Goal: Task Accomplishment & Management: Use online tool/utility

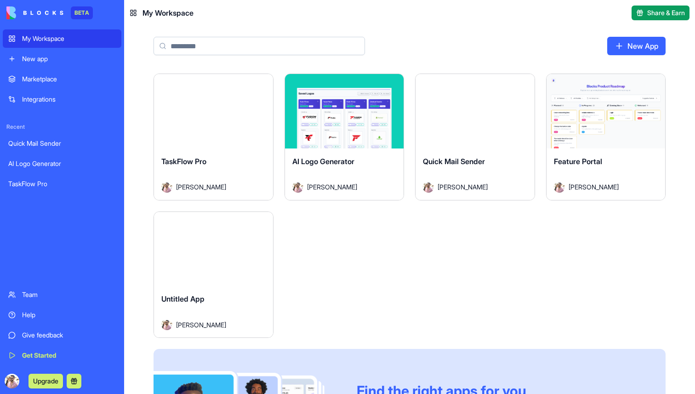
click at [214, 126] on div "Launch" at bounding box center [213, 111] width 119 height 74
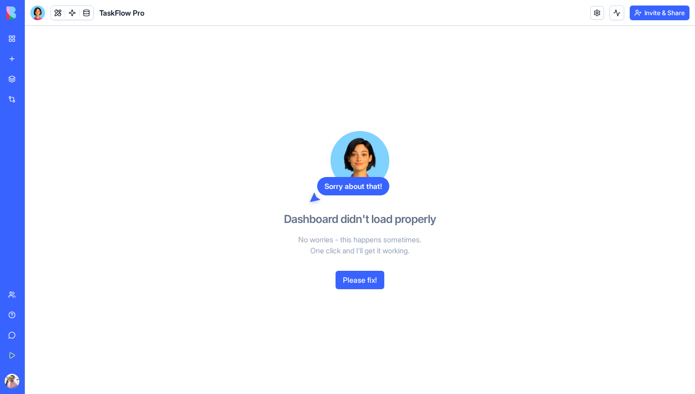
click at [374, 286] on button "Please fix!" at bounding box center [360, 280] width 49 height 18
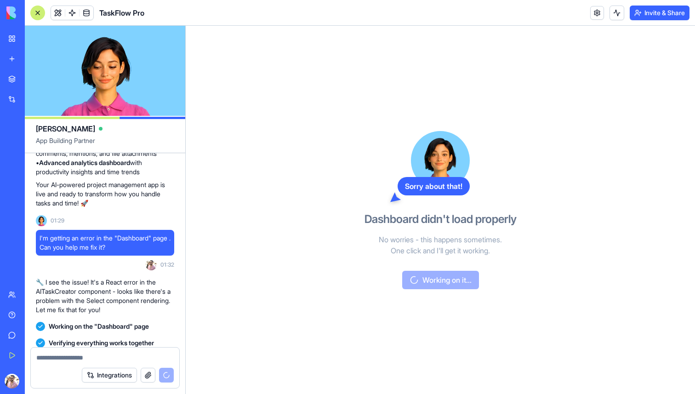
scroll to position [692, 0]
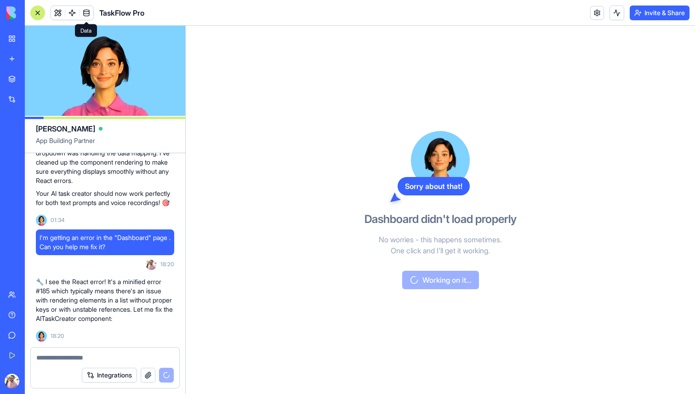
click at [87, 15] on link at bounding box center [87, 13] width 14 height 14
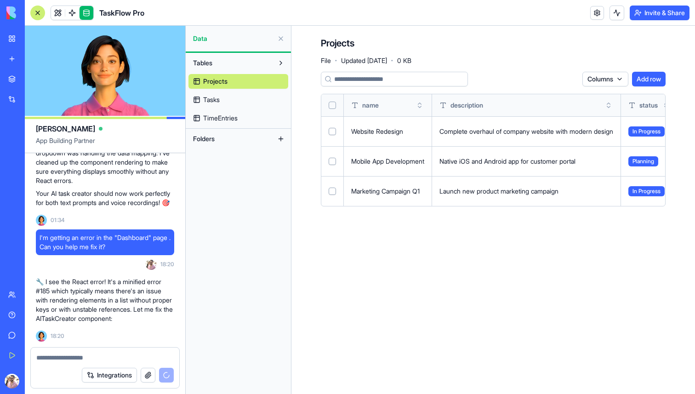
click at [248, 98] on link "Tasks" at bounding box center [238, 99] width 100 height 15
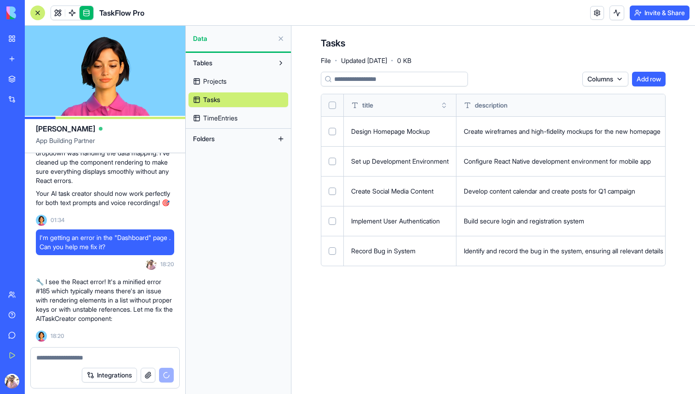
click at [237, 114] on span "TimeEntries" at bounding box center [220, 118] width 34 height 9
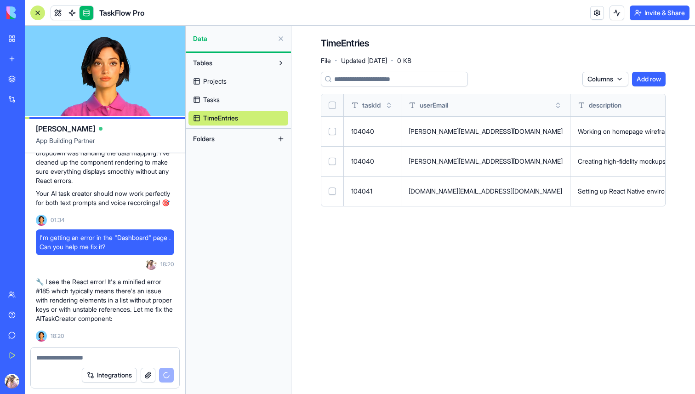
click at [92, 13] on link at bounding box center [87, 13] width 14 height 14
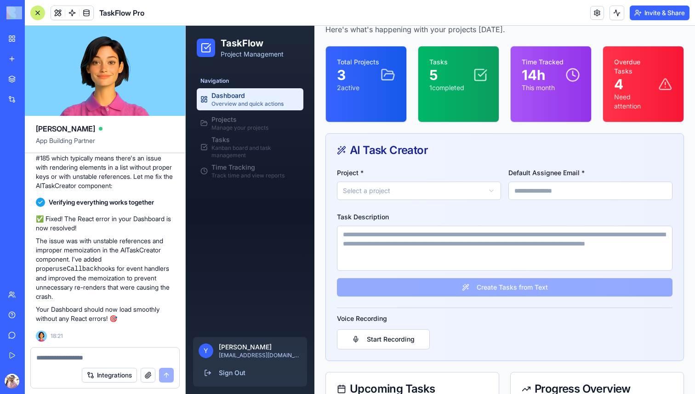
scroll to position [68, 0]
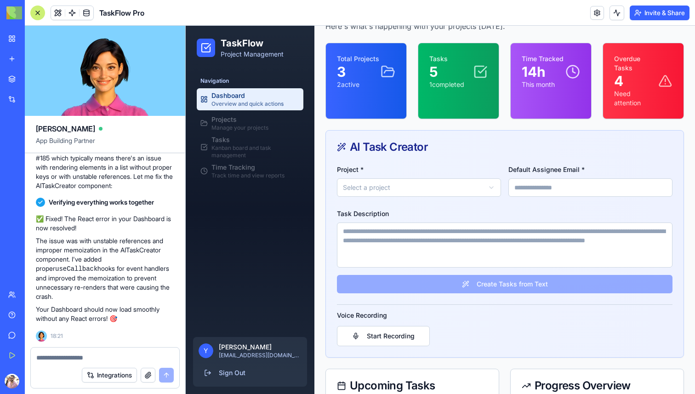
click at [414, 188] on html "TaskFlow Project Management Navigation Dashboard Overview and quick actions Pro…" at bounding box center [440, 290] width 509 height 664
click at [555, 182] on input "Default Assignee Email *" at bounding box center [590, 187] width 164 height 18
type input "*********"
click at [456, 253] on textarea "Task Description" at bounding box center [505, 244] width 336 height 45
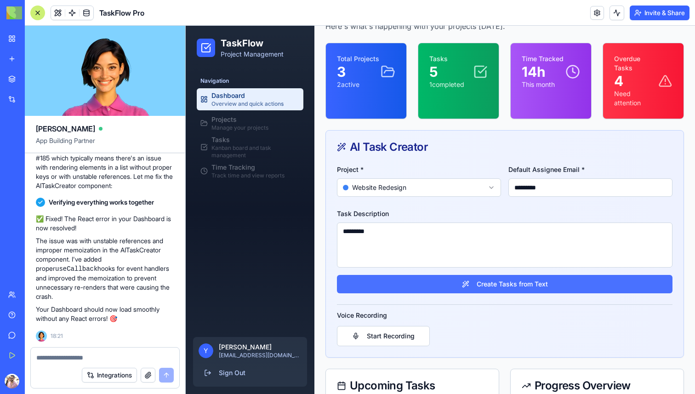
type textarea "*********"
click at [493, 283] on button "Create Tasks from Text" at bounding box center [505, 284] width 336 height 18
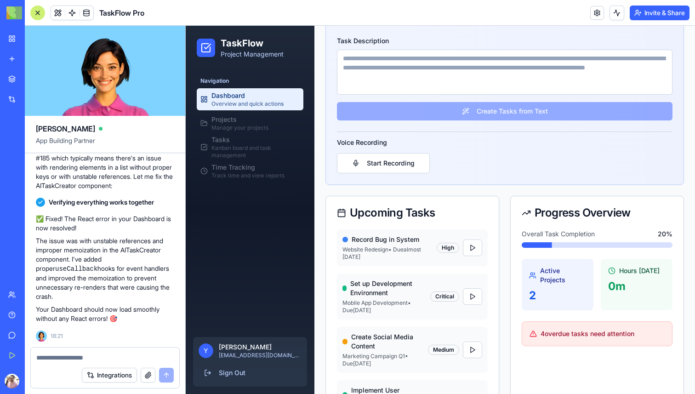
scroll to position [296, 0]
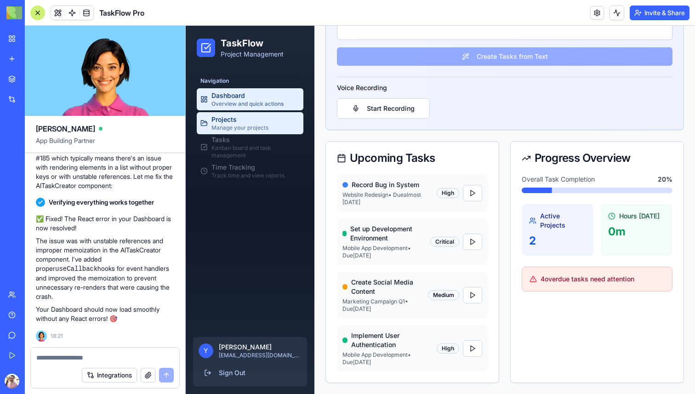
click at [242, 125] on span "Manage your projects" at bounding box center [239, 127] width 57 height 7
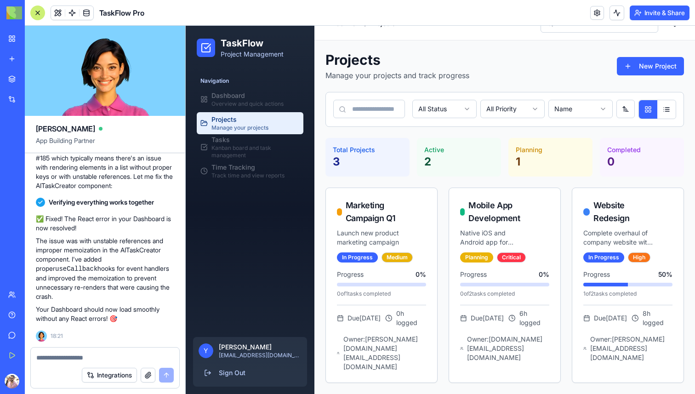
scroll to position [0, 0]
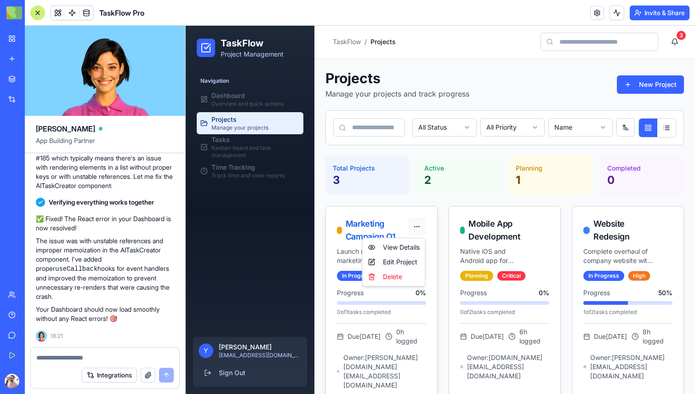
click at [512, 231] on html "TaskFlow Project Management Navigation Dashboard Overview and quick actions Pro…" at bounding box center [440, 218] width 509 height 387
click at [514, 226] on html "TaskFlow Project Management Navigation Dashboard Overview and quick actions Pro…" at bounding box center [440, 218] width 509 height 387
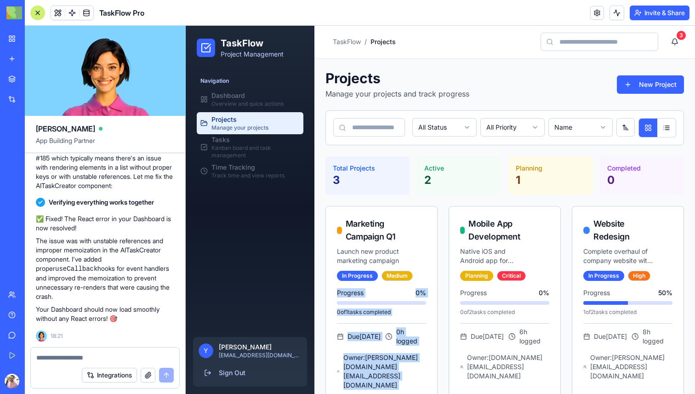
drag, startPoint x: 514, startPoint y: 216, endPoint x: 318, endPoint y: 291, distance: 210.1
click at [319, 291] on div "Projects Manage your projects and track progress New Project All Status All Pri…" at bounding box center [504, 235] width 381 height 353
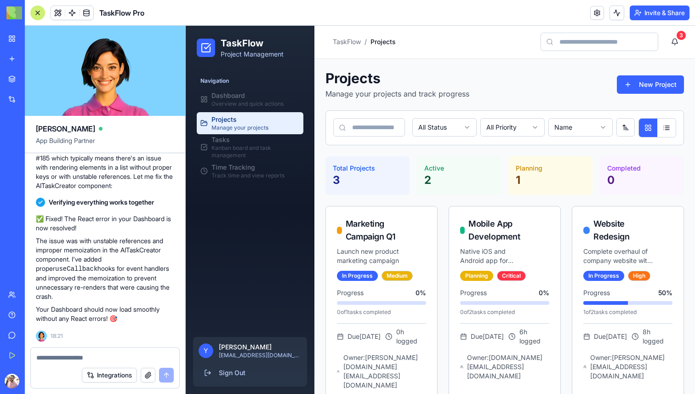
click at [496, 182] on div "Active 2" at bounding box center [459, 175] width 84 height 39
click at [684, 36] on div "3" at bounding box center [681, 35] width 9 height 9
click at [673, 42] on button "3" at bounding box center [675, 42] width 18 height 18
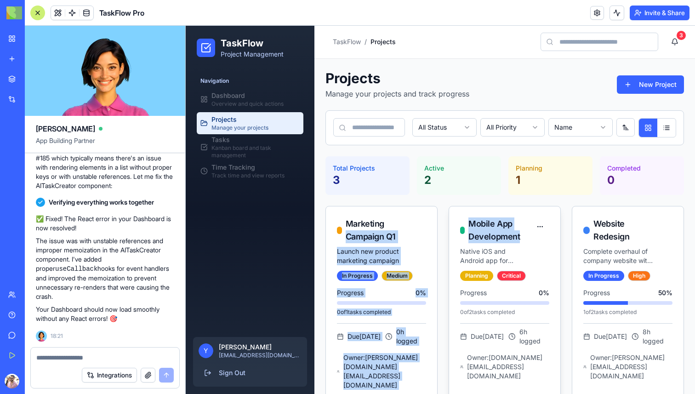
drag, startPoint x: 382, startPoint y: 227, endPoint x: 533, endPoint y: 242, distance: 151.6
click at [533, 242] on div "Marketing Campaign Q1 Launch new product marketing campaign In Progress Medium …" at bounding box center [504, 303] width 359 height 195
click at [533, 243] on div "Mobile App Development Native iOS and Android app for customer portal" at bounding box center [504, 241] width 89 height 48
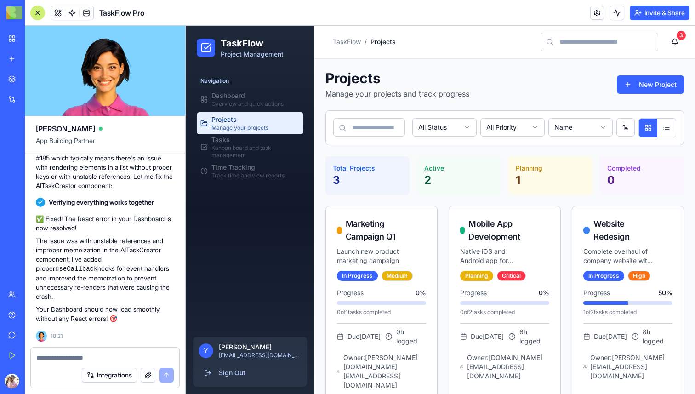
click at [447, 182] on p "2" at bounding box center [458, 180] width 69 height 15
click at [453, 121] on html "TaskFlow Project Management Navigation Dashboard Overview and quick actions Pro…" at bounding box center [440, 218] width 509 height 387
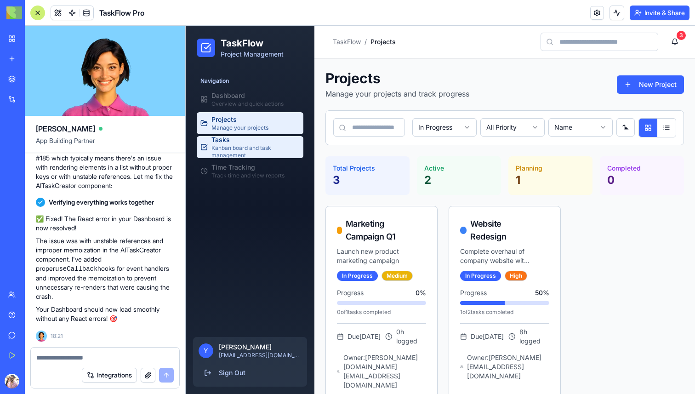
click at [228, 148] on span "Kanban board and task management" at bounding box center [255, 151] width 88 height 15
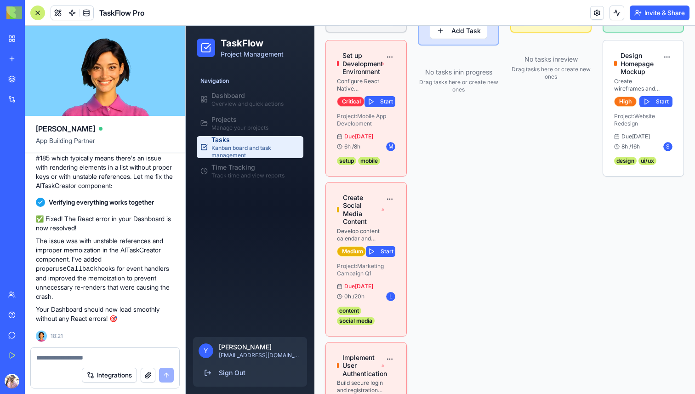
scroll to position [200, 0]
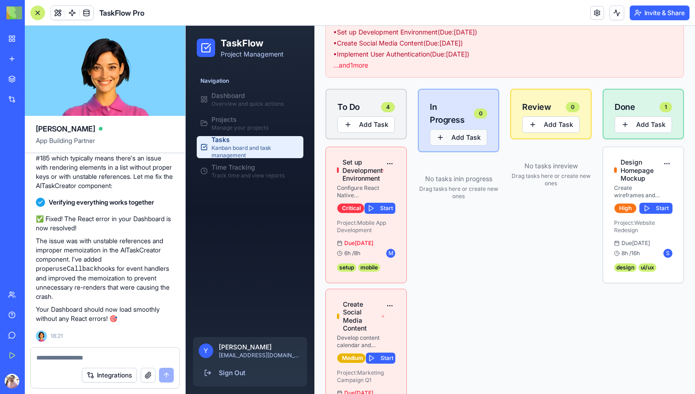
click at [464, 131] on button "Add Task" at bounding box center [458, 137] width 57 height 17
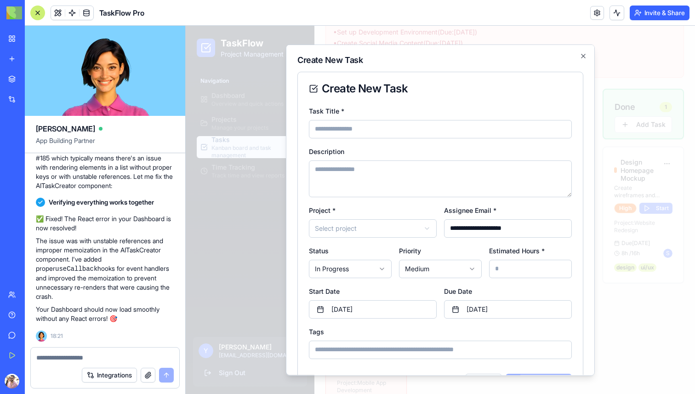
scroll to position [39, 0]
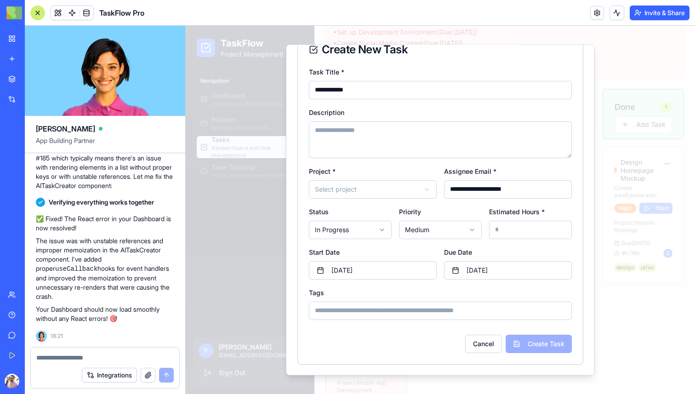
type input "**********"
type textarea "*******"
click at [393, 192] on body "TaskFlow Project Management Navigation Dashboard Overview and quick actions Pro…" at bounding box center [440, 218] width 509 height 786
click at [482, 200] on form "**********" at bounding box center [440, 209] width 263 height 287
click at [431, 228] on body "TaskFlow Project Management Navigation Dashboard Overview and quick actions Pro…" at bounding box center [440, 218] width 509 height 786
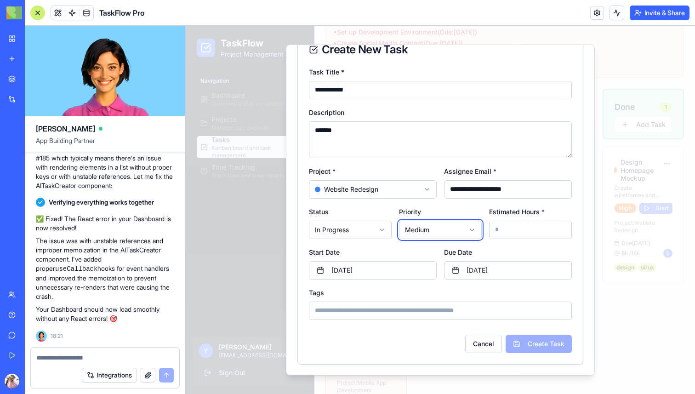
click at [531, 231] on body "TaskFlow Project Management Navigation Dashboard Overview and quick actions Pro…" at bounding box center [440, 218] width 509 height 786
click at [528, 231] on input "Estimated Hours *" at bounding box center [530, 229] width 83 height 18
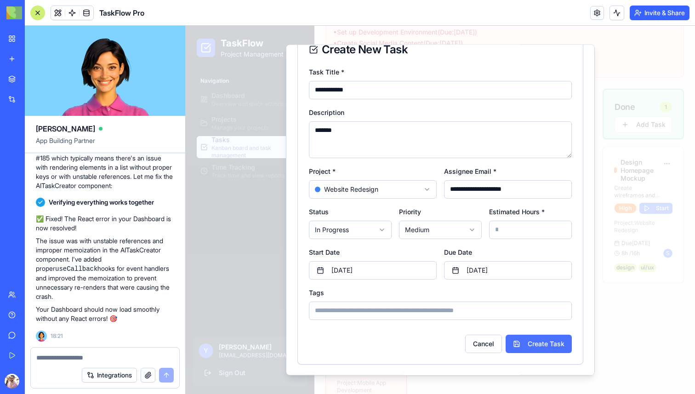
type input "****"
click at [542, 342] on button "Create Task" at bounding box center [539, 343] width 66 height 18
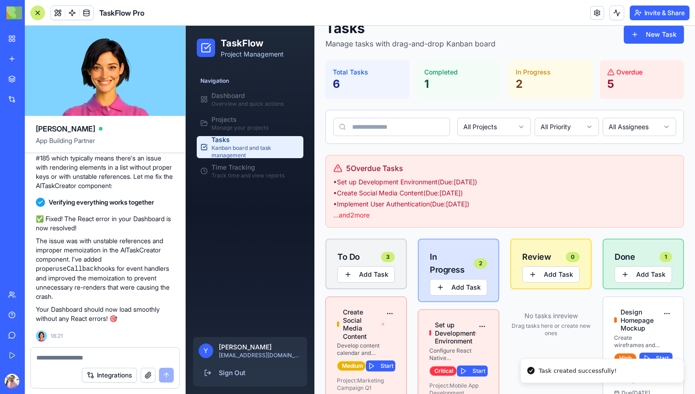
scroll to position [0, 0]
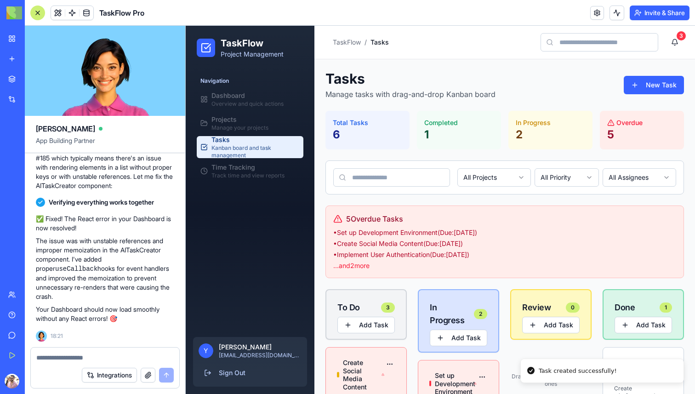
click at [228, 40] on h1 "TaskFlow" at bounding box center [252, 43] width 63 height 13
click at [209, 44] on icon at bounding box center [205, 47] width 11 height 11
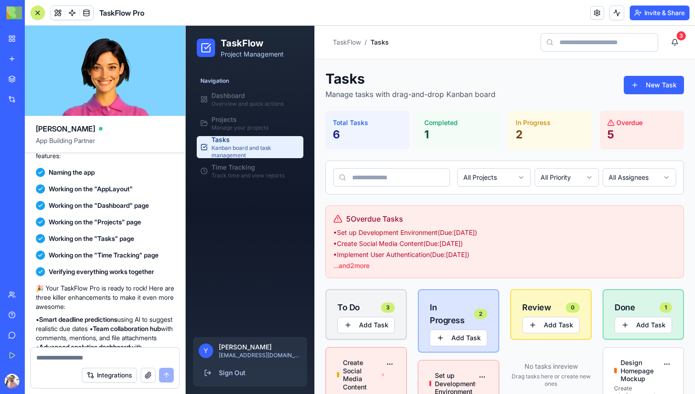
scroll to position [241, 0]
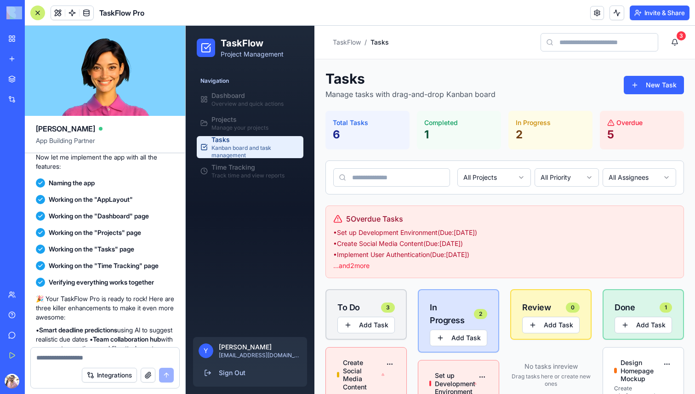
click at [14, 41] on link "My Workspace" at bounding box center [21, 38] width 37 height 18
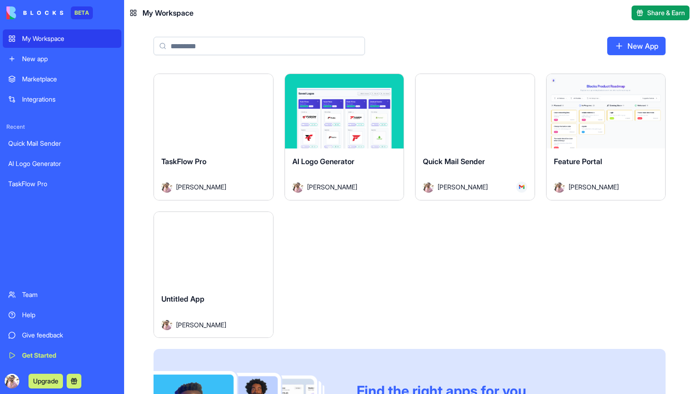
click at [134, 12] on icon at bounding box center [133, 12] width 7 height 7
click at [673, 13] on span "Share & Earn" at bounding box center [666, 12] width 38 height 9
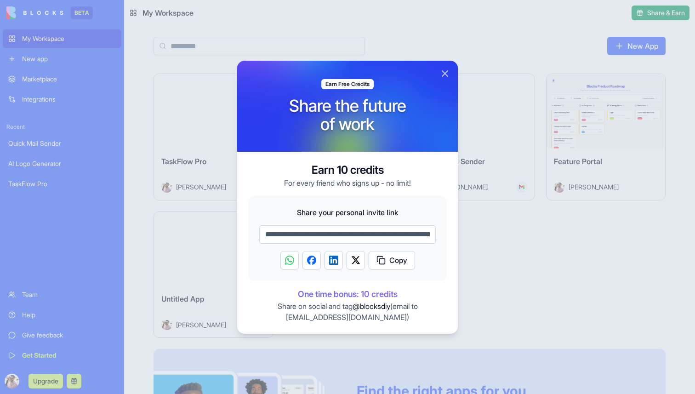
drag, startPoint x: 405, startPoint y: 231, endPoint x: 309, endPoint y: 231, distance: 96.1
click at [309, 231] on input "**********" at bounding box center [347, 234] width 177 height 18
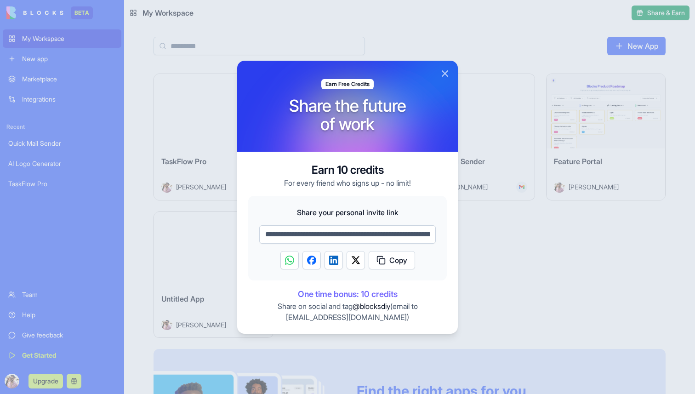
click at [445, 74] on button "Close" at bounding box center [444, 73] width 11 height 11
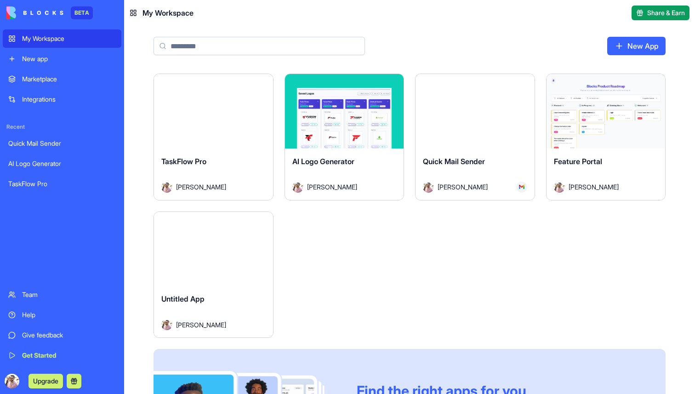
scroll to position [113, 0]
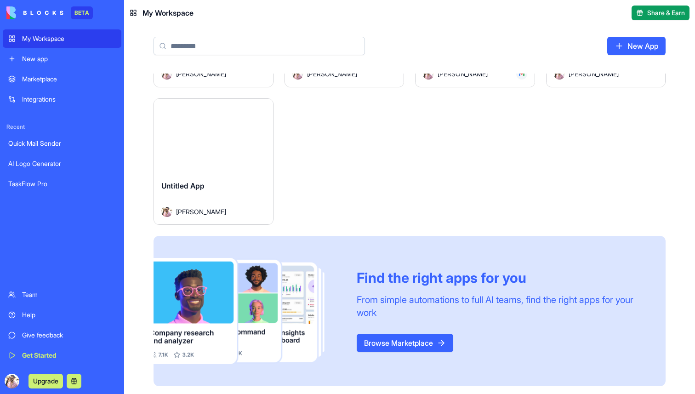
click at [35, 314] on div "Help" at bounding box center [69, 314] width 94 height 9
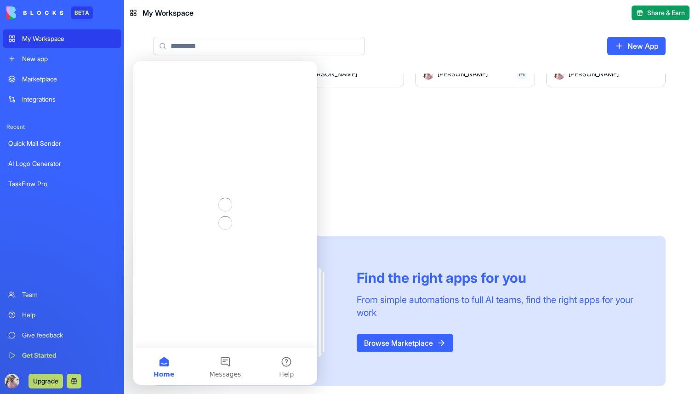
scroll to position [0, 0]
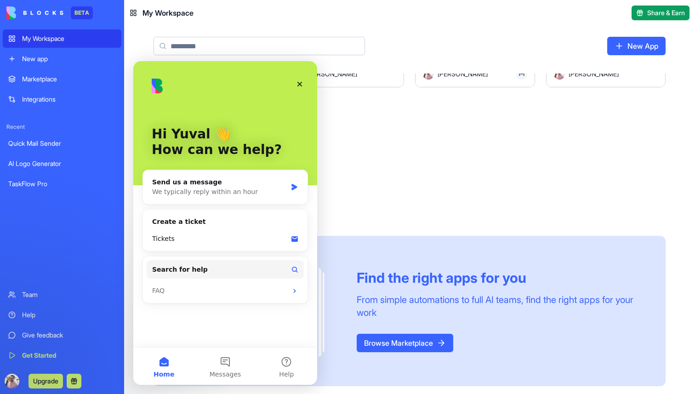
click at [39, 294] on div "Team" at bounding box center [69, 294] width 94 height 9
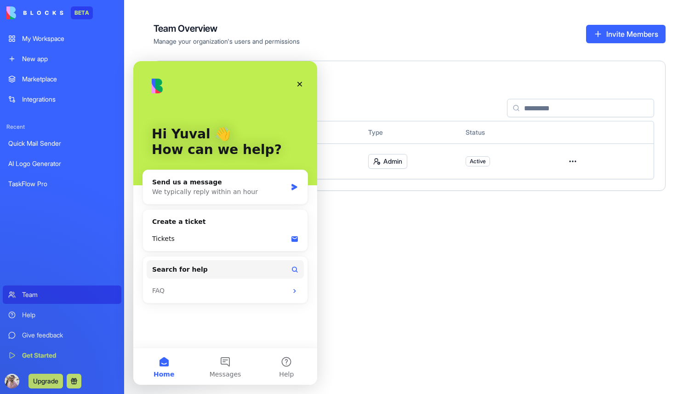
click at [386, 259] on div "Team Overview Manage your organization's users and permissions Invite Members 1…" at bounding box center [409, 197] width 571 height 394
click at [228, 355] on button "Messages" at bounding box center [224, 366] width 61 height 37
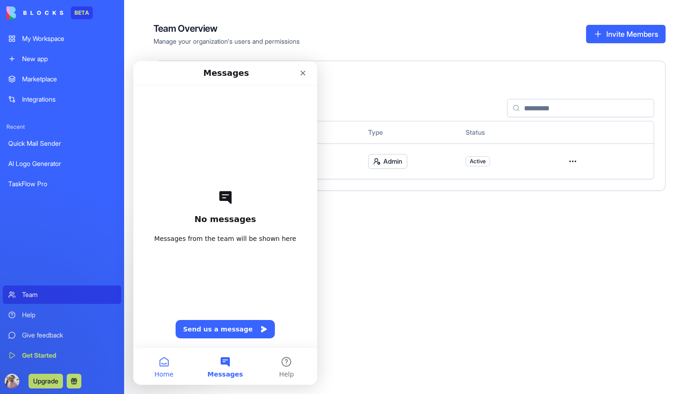
click at [179, 363] on button "Home" at bounding box center [163, 366] width 61 height 37
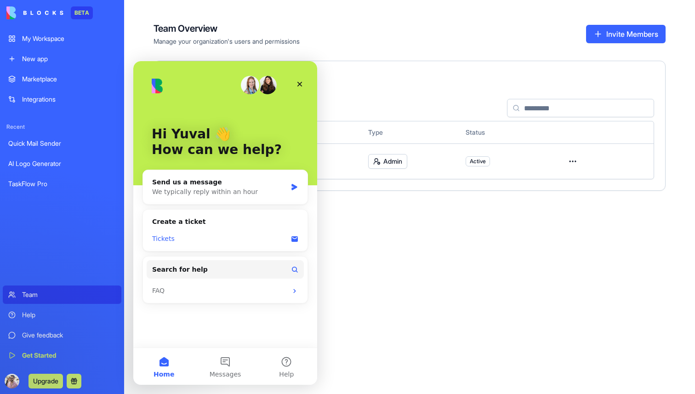
click at [293, 240] on icon "Intercom messenger" at bounding box center [294, 239] width 6 height 6
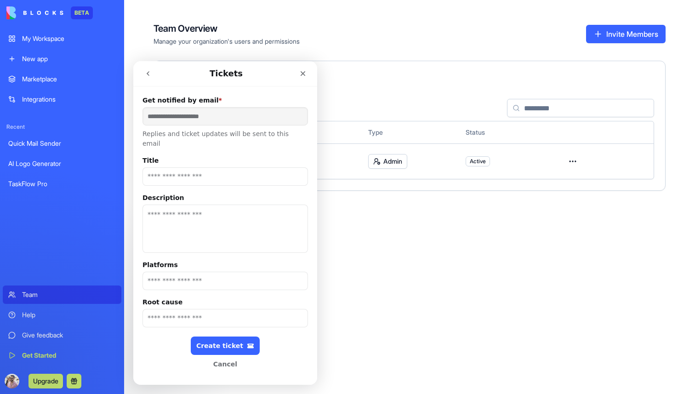
click at [193, 169] on input "Title" at bounding box center [225, 176] width 165 height 18
click at [150, 76] on icon "go back" at bounding box center [147, 73] width 7 height 7
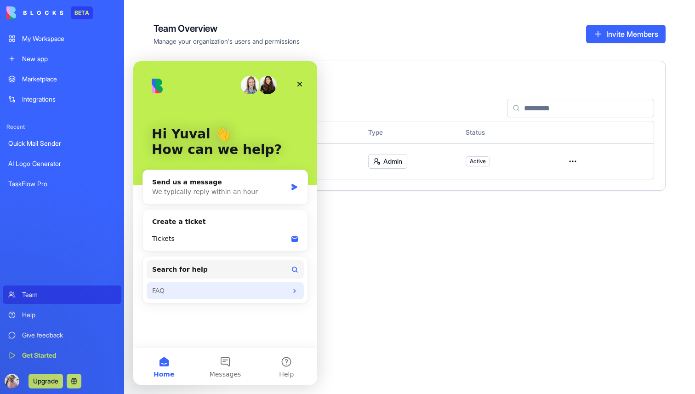
click at [236, 297] on div "FAQ" at bounding box center [225, 290] width 157 height 17
click at [237, 294] on div "FAQ" at bounding box center [219, 291] width 135 height 10
click at [234, 375] on span "Messages" at bounding box center [226, 374] width 32 height 6
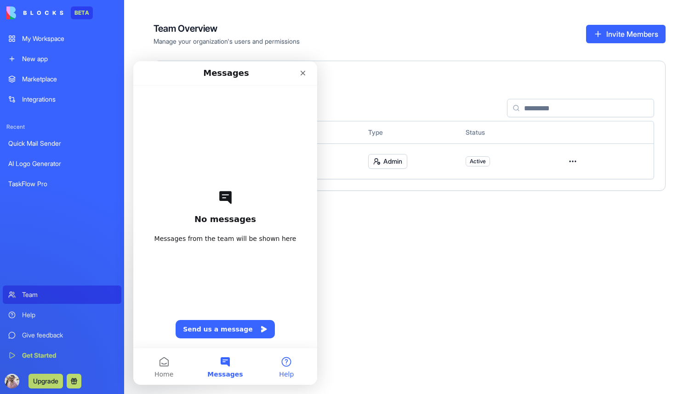
click at [284, 371] on span "Help" at bounding box center [286, 374] width 15 height 6
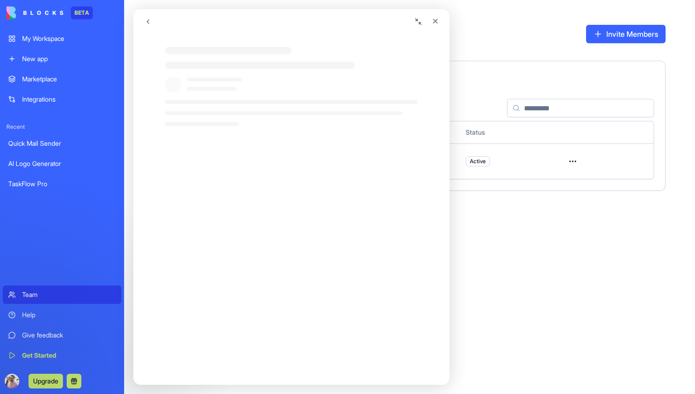
click at [194, 192] on div "Intercom messenger" at bounding box center [301, 198] width 316 height 88
click at [38, 316] on div "Help" at bounding box center [69, 314] width 94 height 9
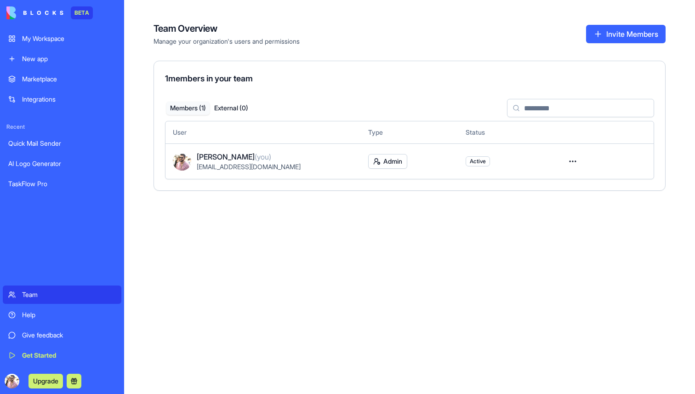
click at [38, 316] on div "Help" at bounding box center [69, 314] width 94 height 9
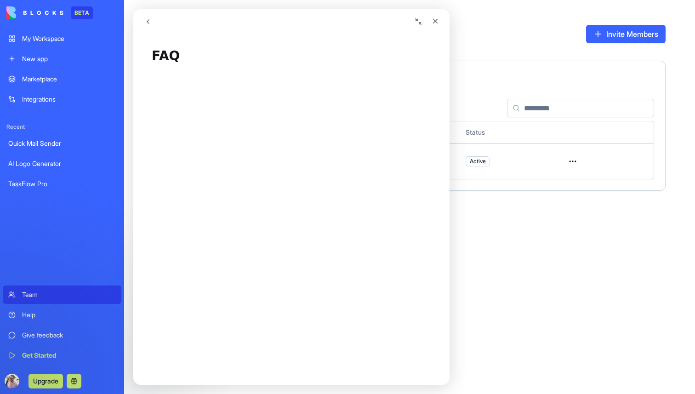
click at [417, 20] on icon "Collapse window" at bounding box center [418, 21] width 6 height 6
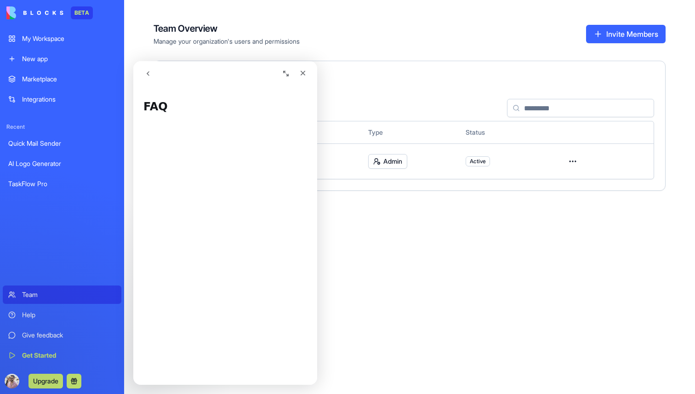
click at [150, 75] on icon "go back" at bounding box center [147, 73] width 7 height 7
click at [276, 358] on button "Help" at bounding box center [286, 366] width 61 height 37
click at [224, 362] on button "Messages" at bounding box center [224, 366] width 61 height 37
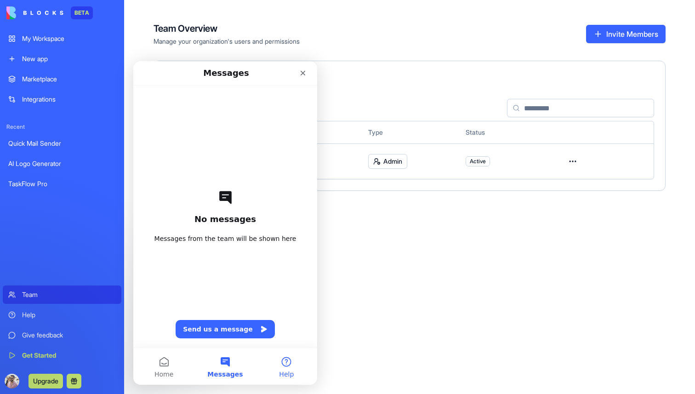
click at [290, 366] on button "Help" at bounding box center [286, 366] width 61 height 37
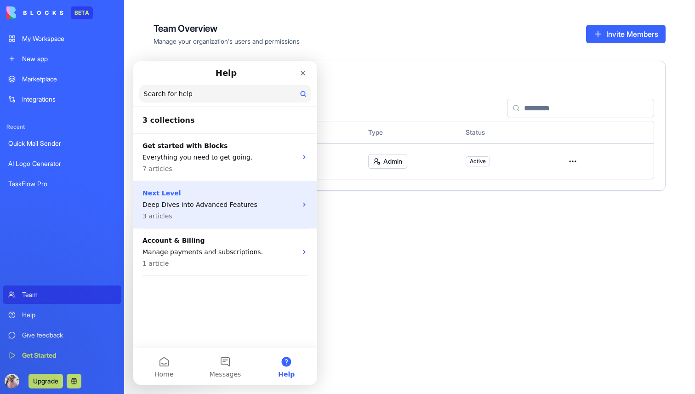
click at [222, 212] on p "3 articles" at bounding box center [220, 216] width 154 height 10
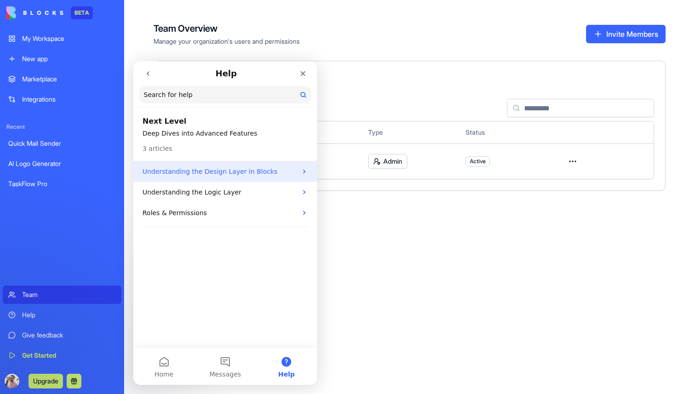
click at [204, 173] on p "Understanding the Design Layer in Blocks" at bounding box center [220, 172] width 154 height 10
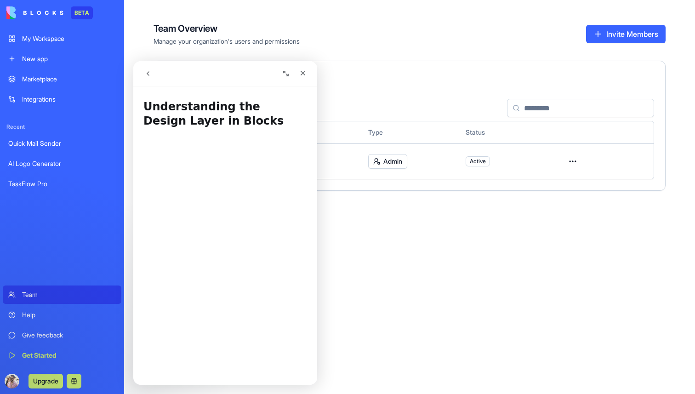
click at [150, 74] on icon "go back" at bounding box center [147, 73] width 7 height 7
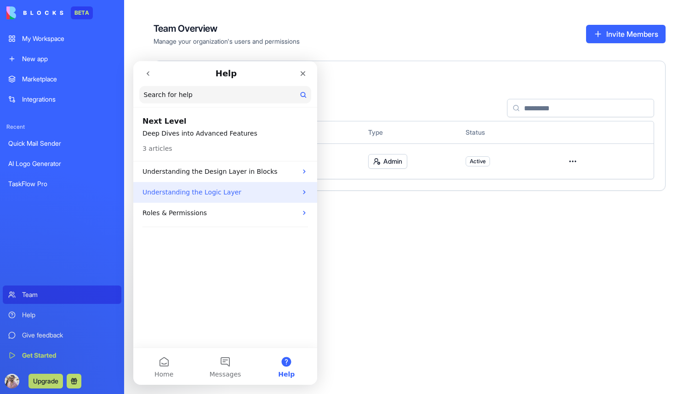
click at [219, 188] on p "Understanding the Logic Layer" at bounding box center [220, 193] width 154 height 10
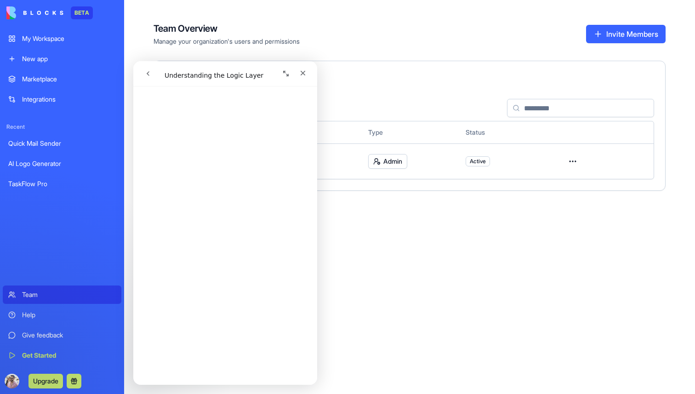
scroll to position [259, 0]
click at [142, 71] on button "go back" at bounding box center [147, 73] width 17 height 17
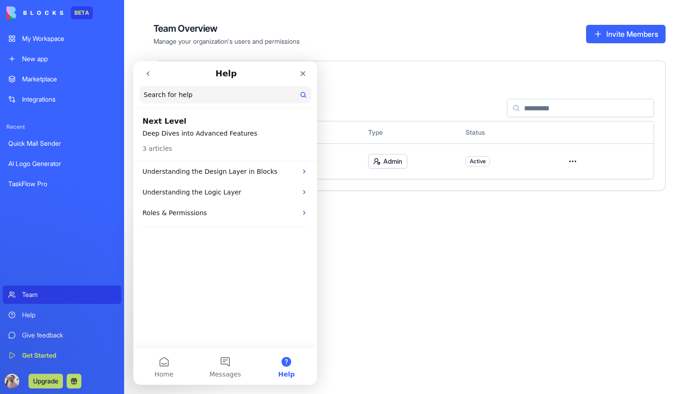
click at [142, 72] on button "go back" at bounding box center [147, 73] width 17 height 17
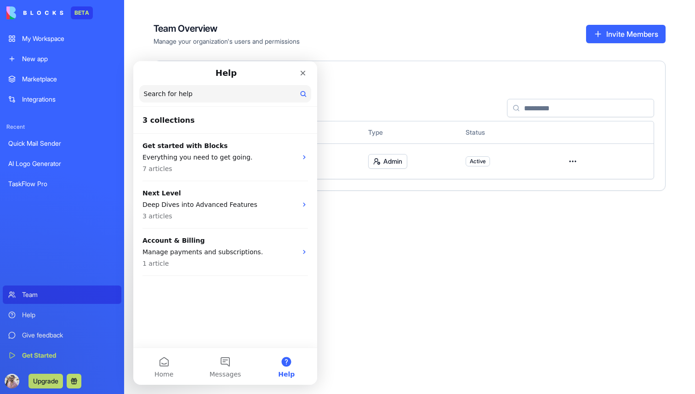
click at [142, 72] on div "Help" at bounding box center [225, 73] width 172 height 17
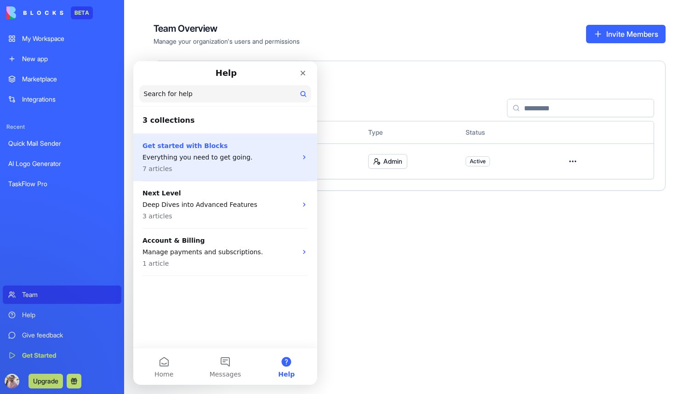
click at [212, 156] on p "Everything you need to get going." at bounding box center [220, 158] width 154 height 10
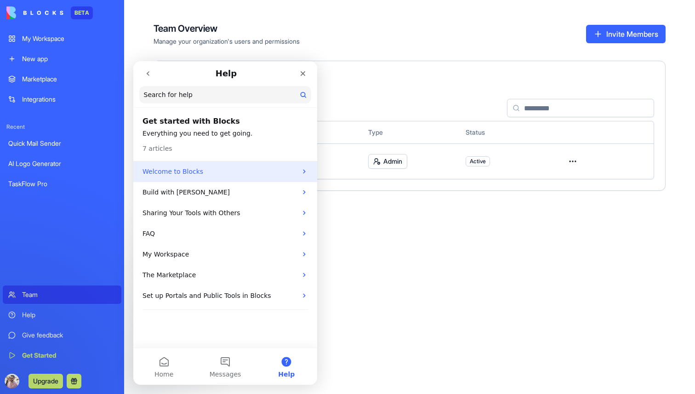
click at [208, 175] on p "Welcome to Blocks" at bounding box center [220, 172] width 154 height 10
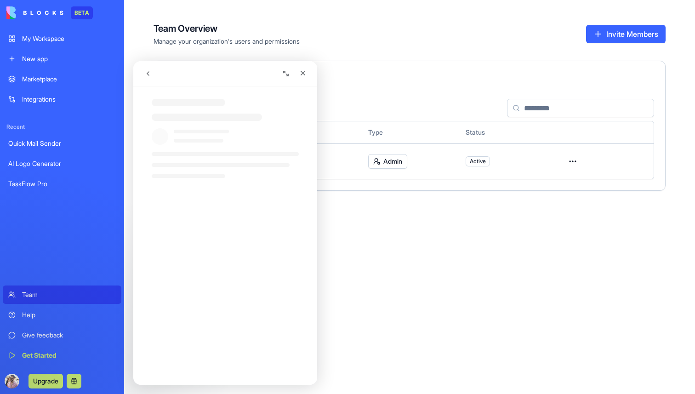
click at [282, 75] on button "Expand window" at bounding box center [285, 73] width 17 height 17
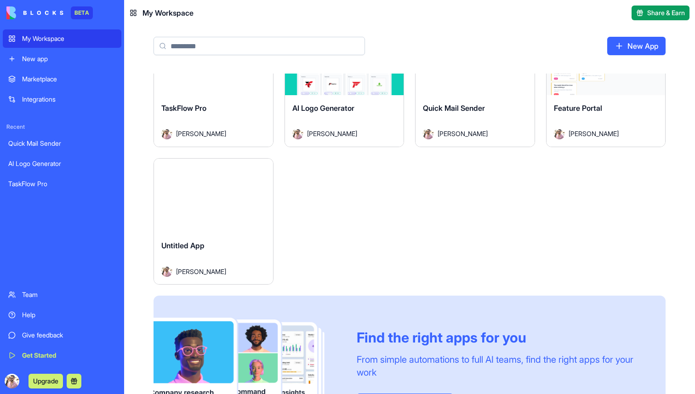
scroll to position [113, 0]
